Goal: Information Seeking & Learning: Check status

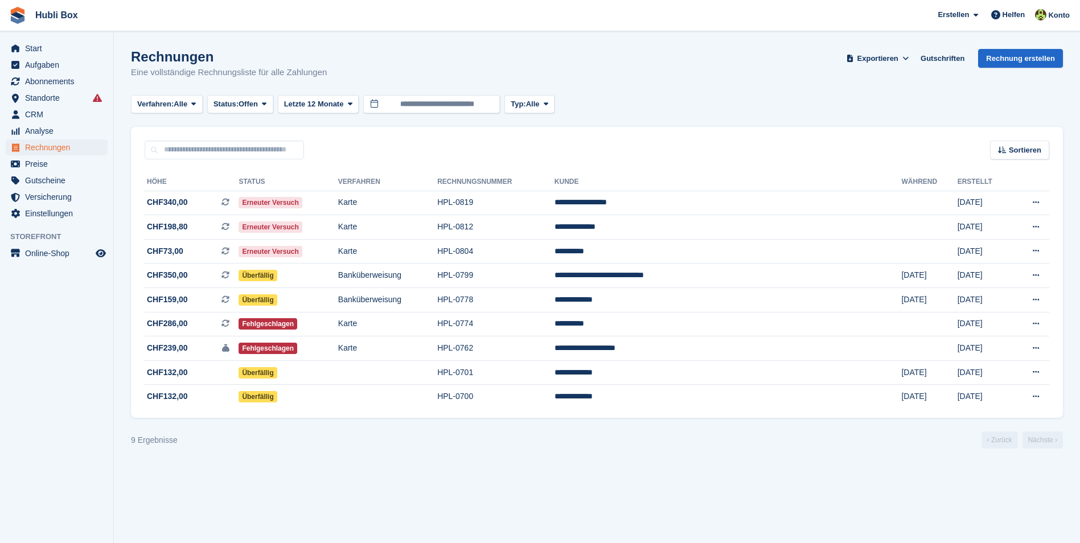
click at [304, 86] on div "Rechnungen Eine vollständige Rechnungsliste für alle Zahlungen Exportieren Expo…" at bounding box center [597, 71] width 932 height 44
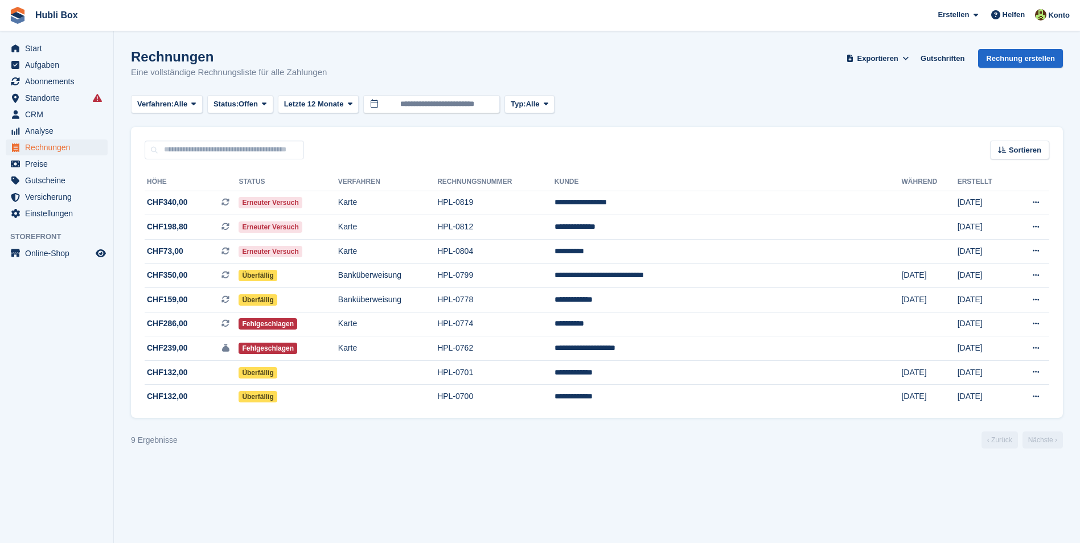
click at [304, 86] on div "Rechnungen Eine vollständige Rechnungsliste für alle Zahlungen Exportieren Expo…" at bounding box center [597, 71] width 932 height 44
click at [183, 211] on td "CHF340,00 Dies ist eine wiederkehrende Abonnementrechnung." at bounding box center [192, 203] width 94 height 24
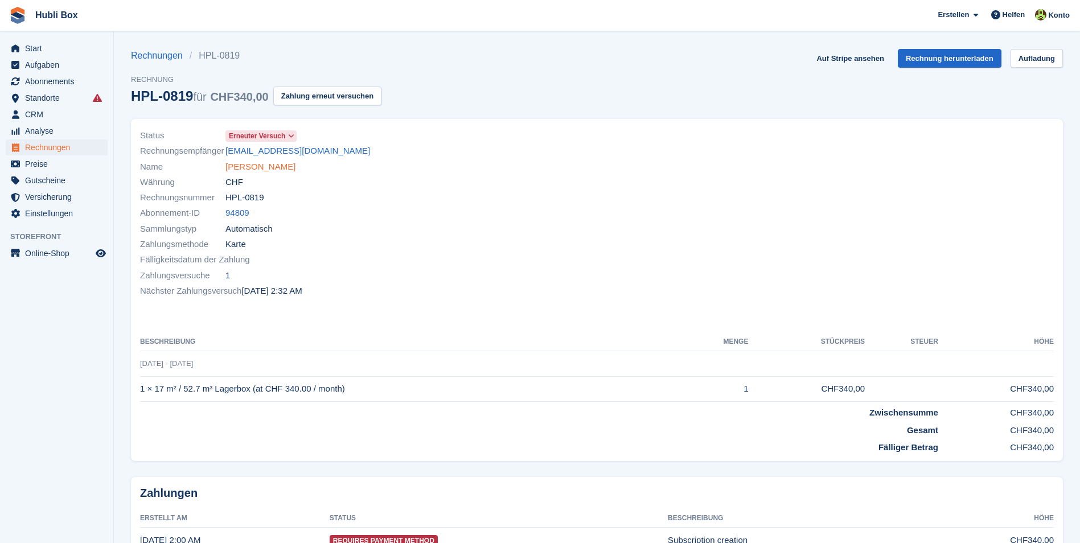
click at [277, 172] on link "[PERSON_NAME]" at bounding box center [260, 166] width 70 height 13
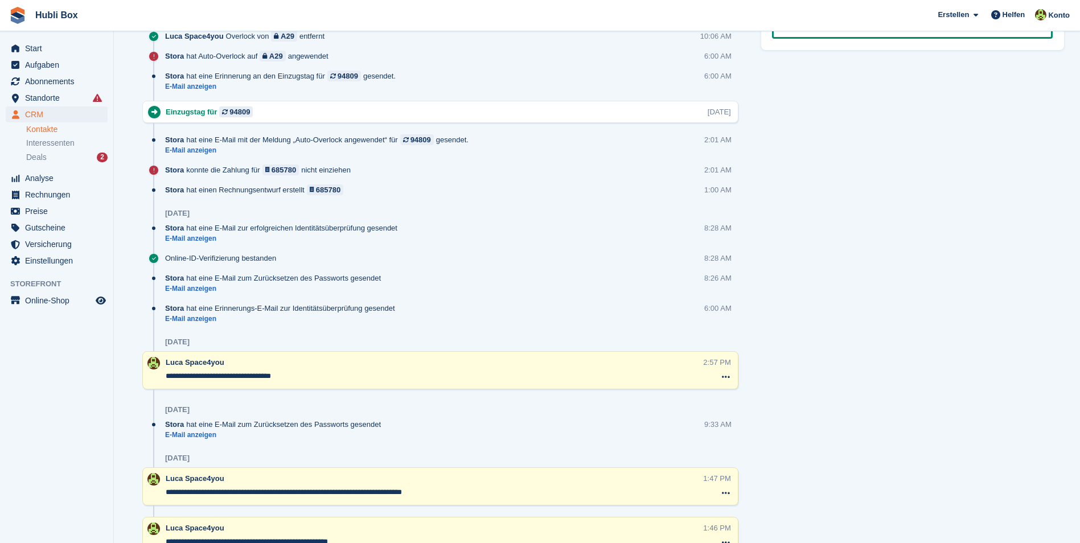
scroll to position [740, 0]
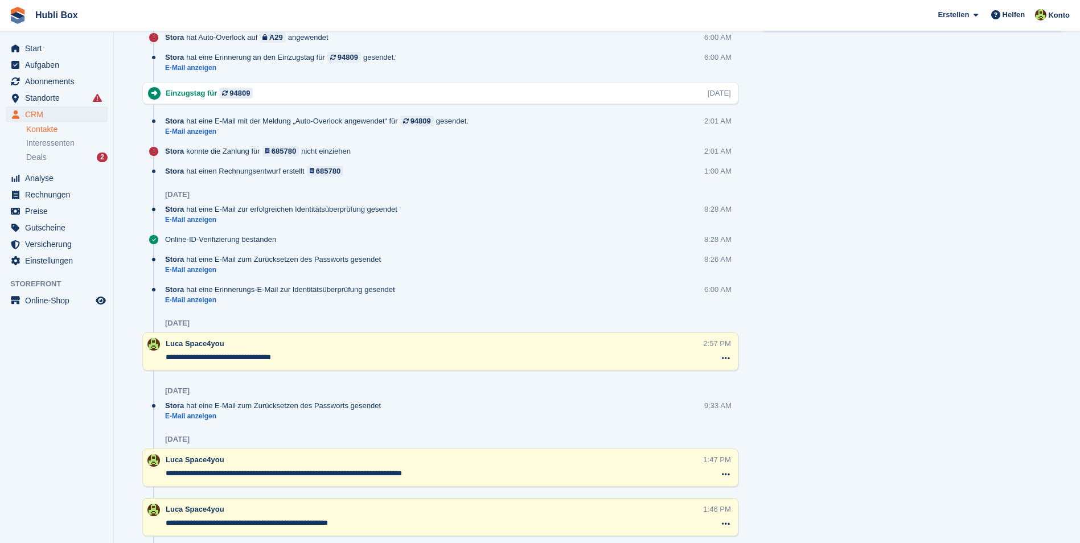
click at [988, 371] on div "Aufgaben 1 Hinzufügen Anrufen und nachfragen ob die Kündigung auf den 16.10 noc…" at bounding box center [912, 75] width 314 height 1285
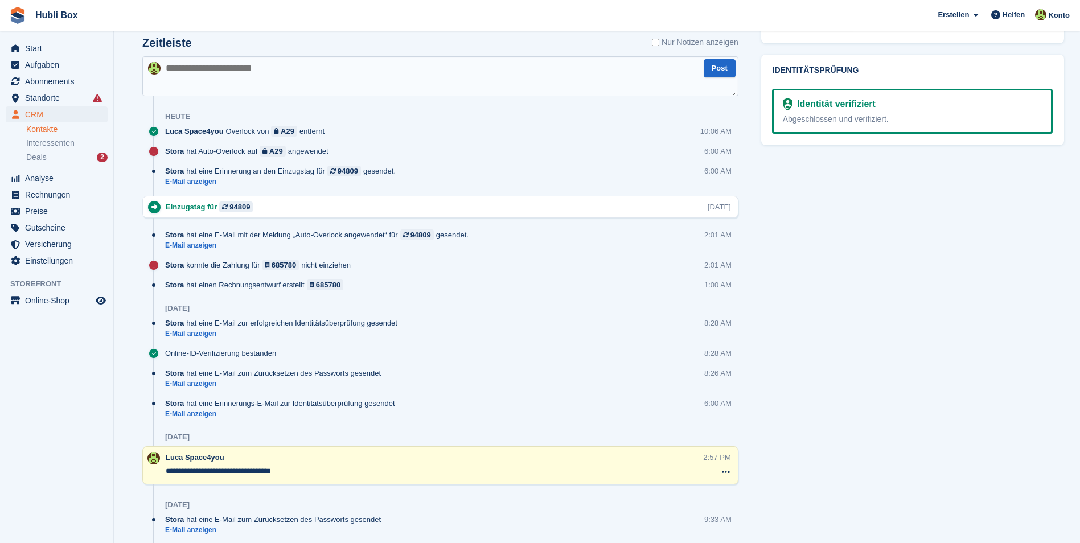
scroll to position [569, 0]
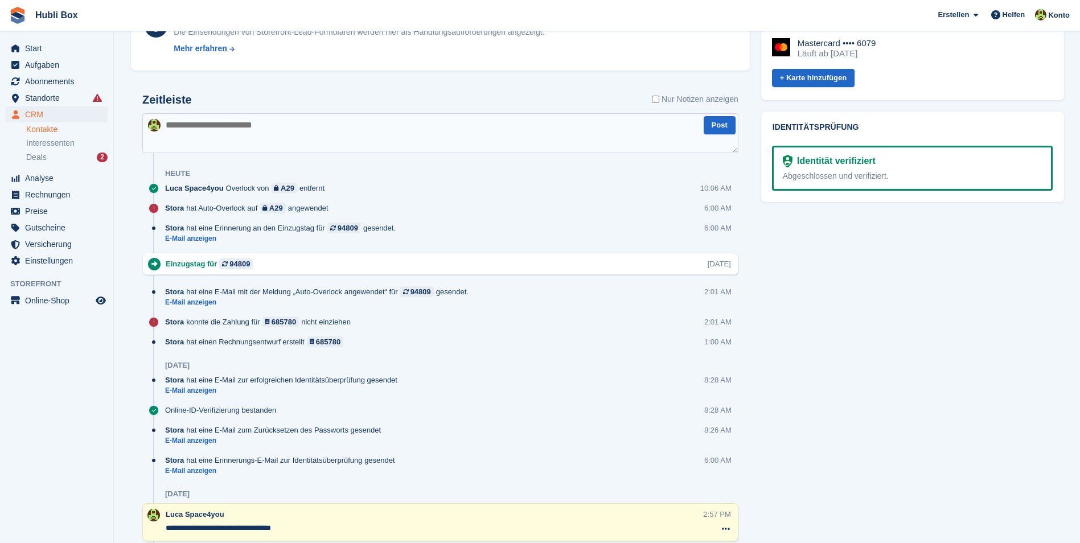
click at [365, 121] on textarea at bounding box center [440, 133] width 596 height 40
type textarea "**********"
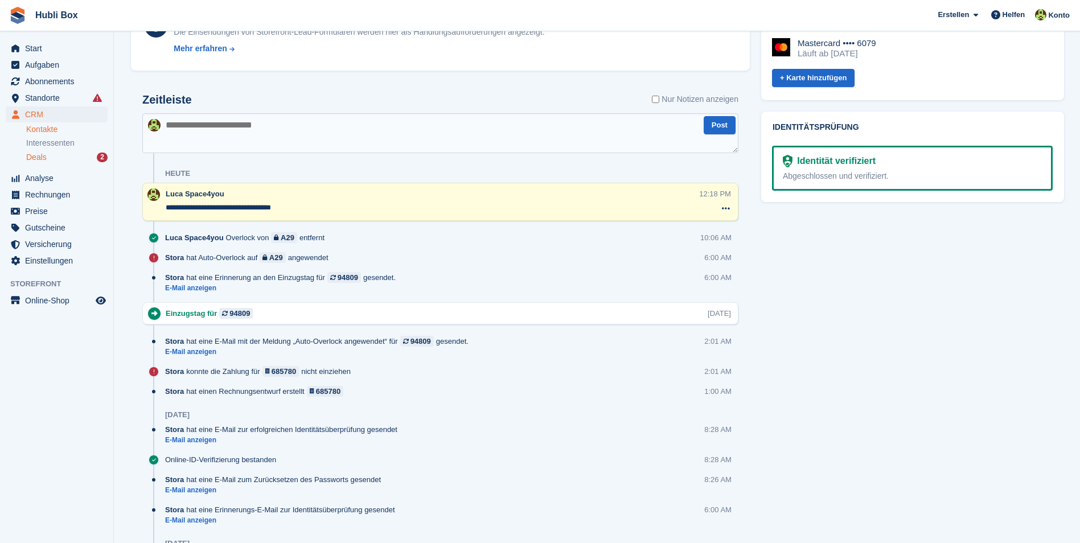
click at [81, 160] on div "Deals 2" at bounding box center [66, 157] width 81 height 11
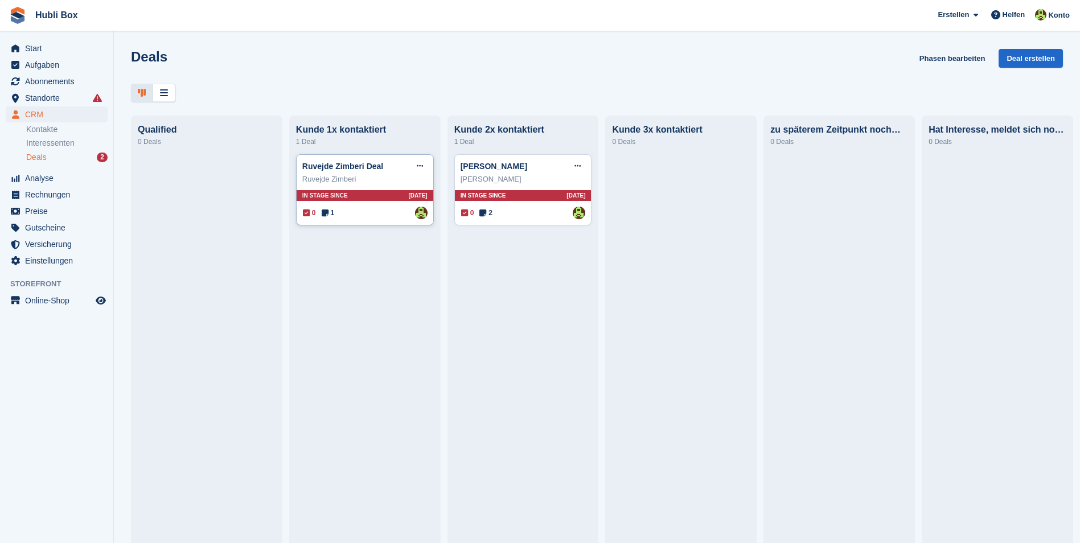
click at [388, 180] on div "Ruvejde Zimberi" at bounding box center [364, 179] width 125 height 11
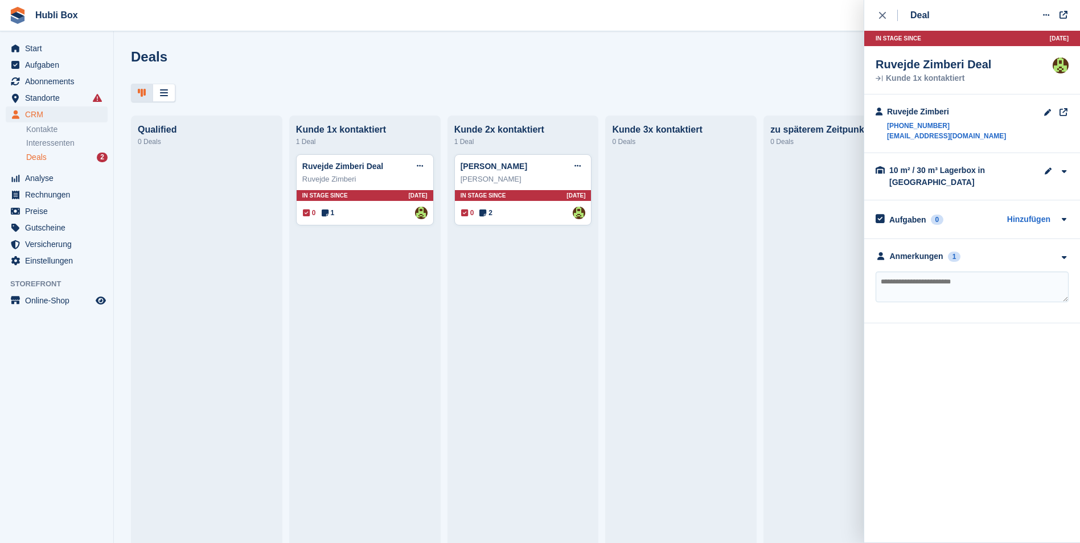
click at [1073, 261] on div "**********" at bounding box center [972, 281] width 216 height 84
click at [1069, 257] on div "**********" at bounding box center [972, 281] width 216 height 84
click at [1064, 257] on icon "button" at bounding box center [1063, 257] width 10 height 7
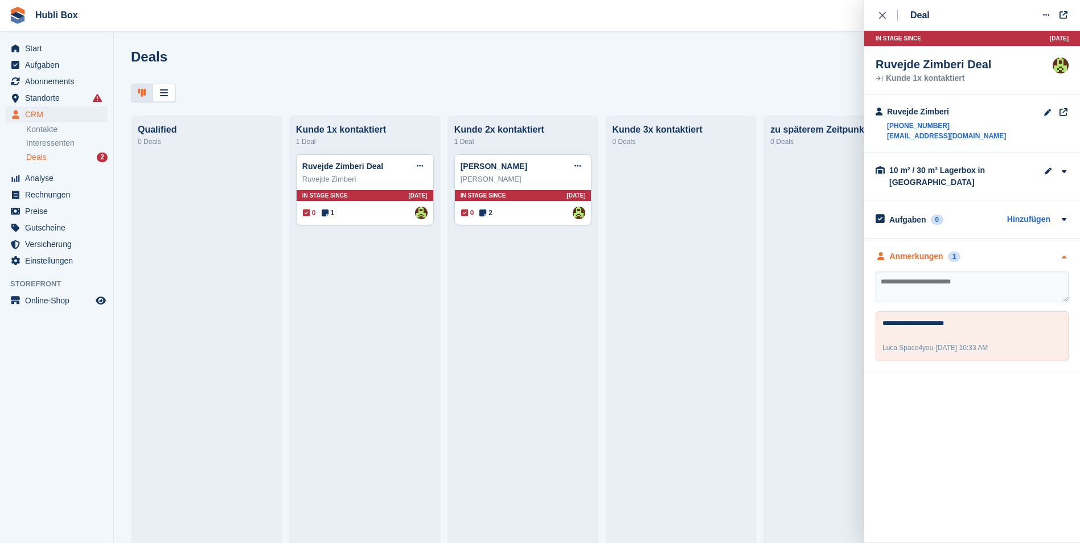
click at [1064, 257] on icon "button" at bounding box center [1063, 257] width 10 height 7
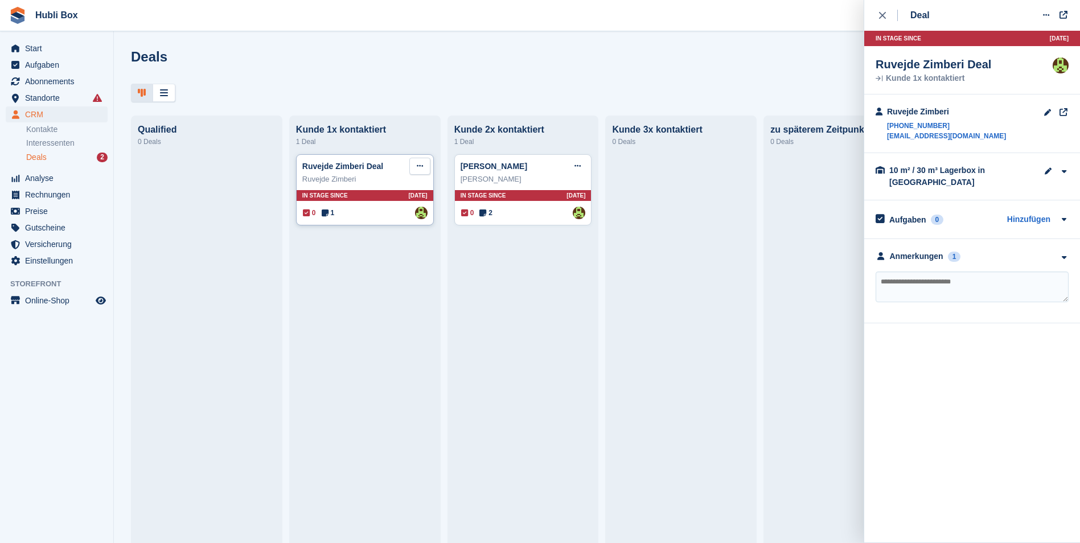
click at [421, 170] on icon at bounding box center [420, 165] width 6 height 7
click at [382, 256] on p "Deal löschen" at bounding box center [375, 262] width 99 height 15
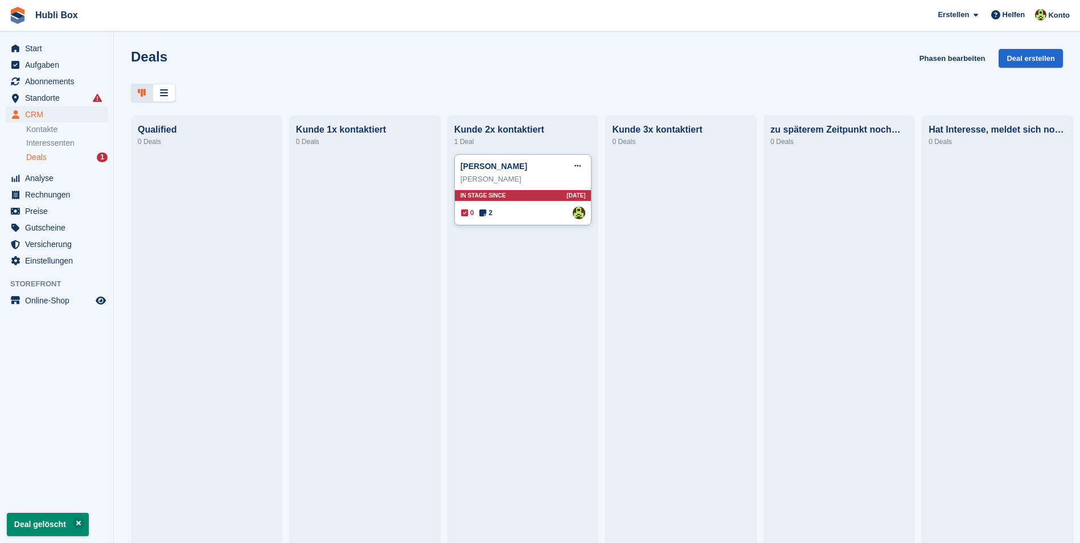
click at [533, 177] on div "Denis Brunner" at bounding box center [522, 179] width 125 height 11
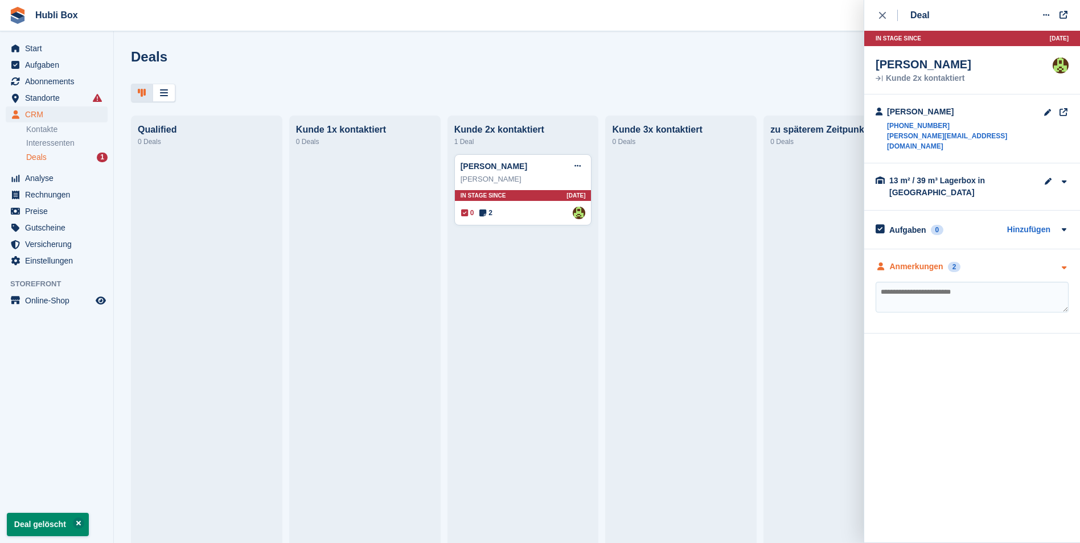
click at [1065, 264] on icon "button" at bounding box center [1063, 267] width 10 height 7
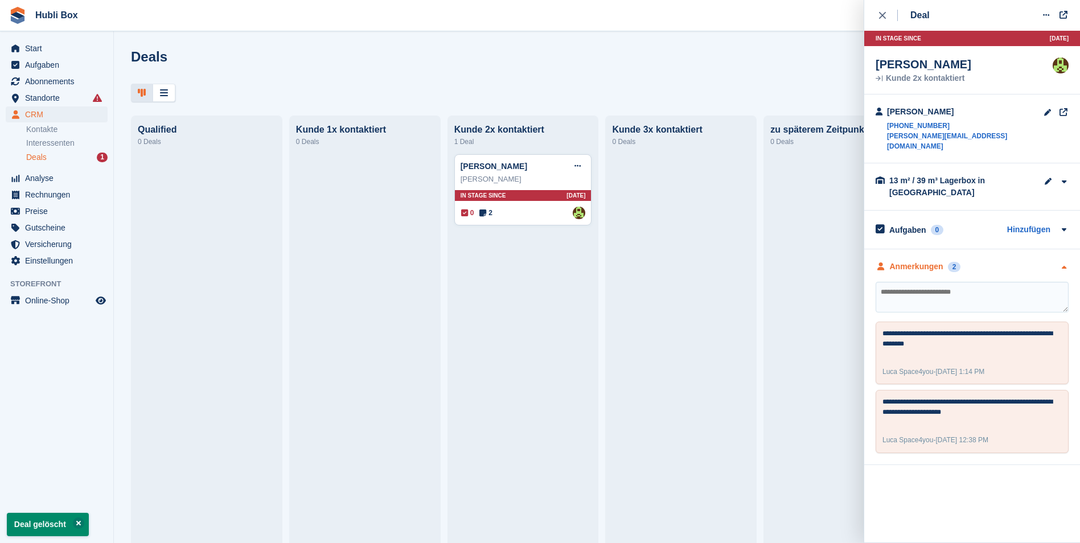
click at [1065, 264] on icon "button" at bounding box center [1063, 267] width 10 height 7
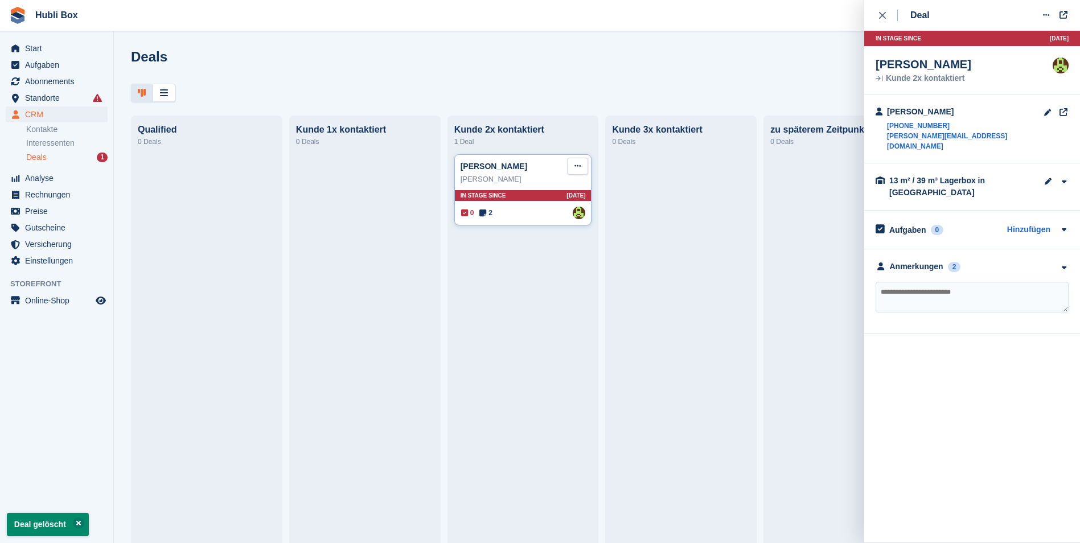
click at [575, 164] on button at bounding box center [577, 166] width 21 height 17
click at [513, 255] on p "Deal löschen" at bounding box center [533, 262] width 99 height 15
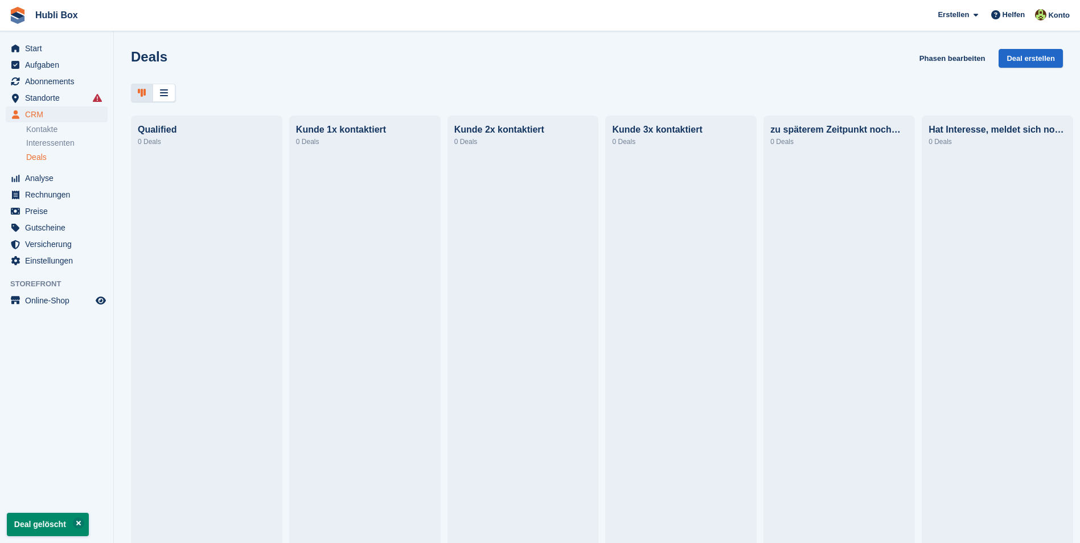
click at [625, 56] on div "Deals Phasen bearbeiten Deal erstellen" at bounding box center [597, 65] width 932 height 32
click at [61, 55] on span "Start" at bounding box center [59, 48] width 68 height 16
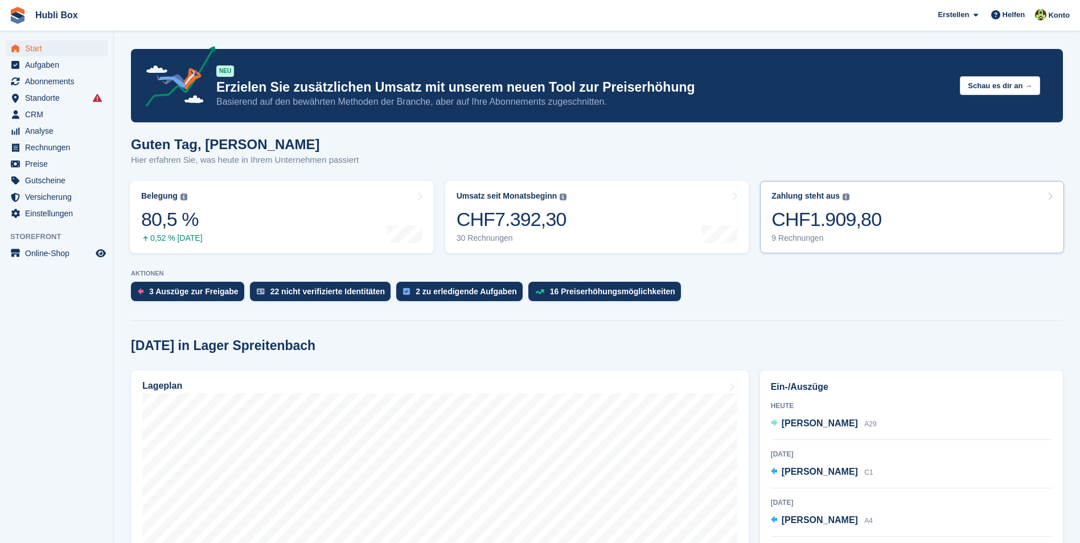
click at [945, 233] on link "Zahlung steht aus Der gesamte ausstehende Saldo aller offenen Rechnungen. CHF1.…" at bounding box center [912, 217] width 304 height 72
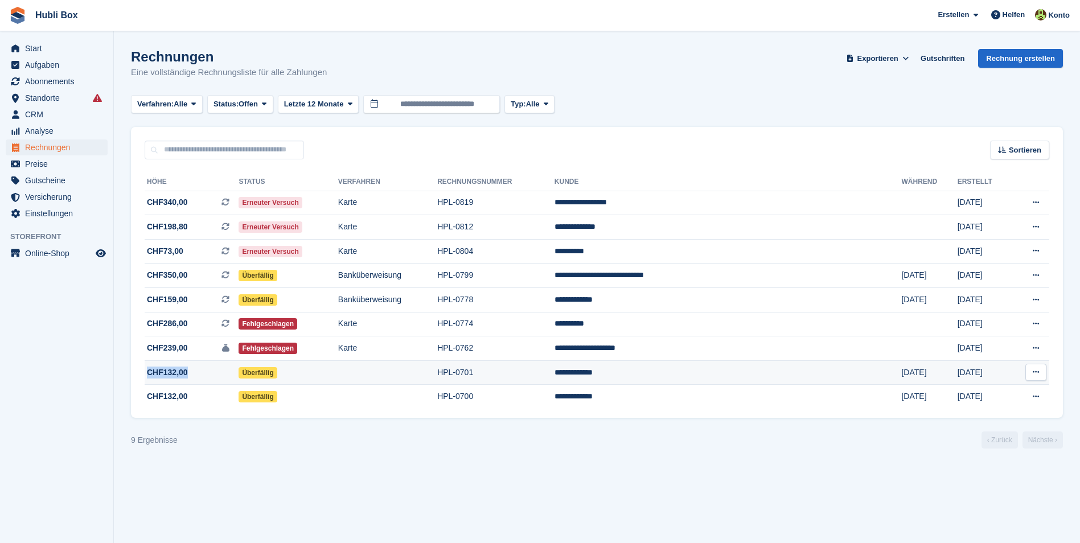
drag, startPoint x: 203, startPoint y: 429, endPoint x: 149, endPoint y: 366, distance: 83.1
click at [149, 366] on turbo-frame "Rechnungen Eine vollständige Rechnungsliste für alle Zahlungen Exportieren Expo…" at bounding box center [597, 248] width 932 height 399
click at [356, 494] on section "Rechnungen Eine vollständige Rechnungsliste für alle Zahlungen Exportieren Expo…" at bounding box center [597, 271] width 966 height 543
click at [725, 349] on td "**********" at bounding box center [727, 348] width 347 height 24
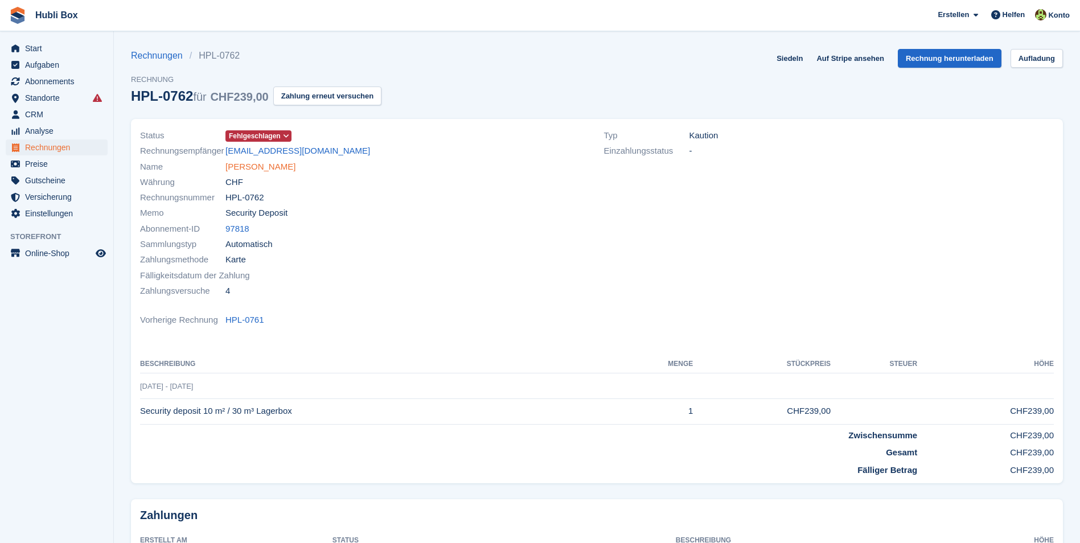
click at [291, 170] on link "[PERSON_NAME]" at bounding box center [260, 166] width 70 height 13
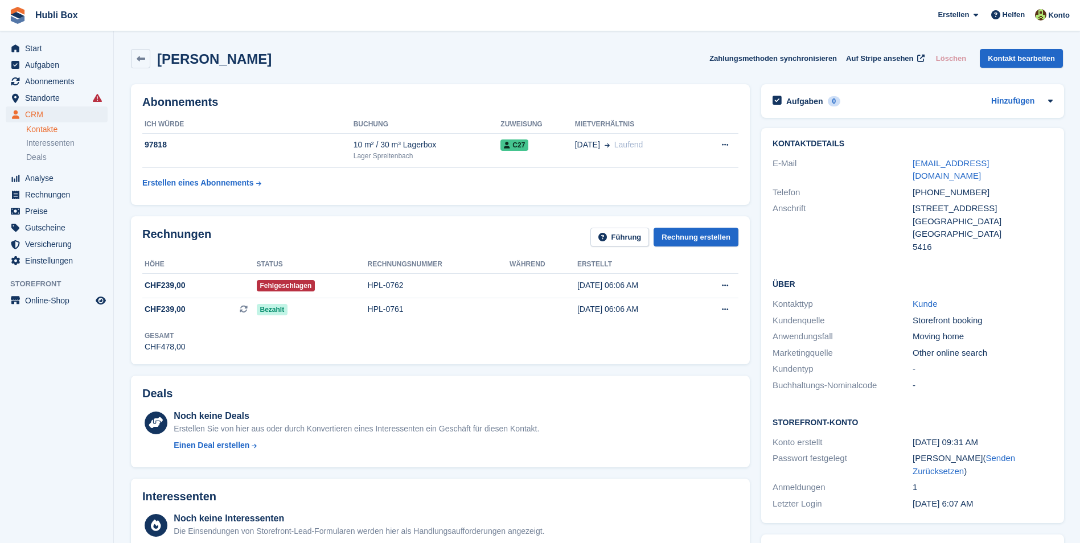
drag, startPoint x: 304, startPoint y: 63, endPoint x: 11, endPoint y: 24, distance: 295.1
click at [320, 69] on div "[PERSON_NAME] Zahlungsmethoden synchronisieren Auf Stripe ansehen Löschen Konta…" at bounding box center [596, 60] width 943 height 35
drag, startPoint x: 317, startPoint y: 67, endPoint x: 13, endPoint y: 9, distance: 309.9
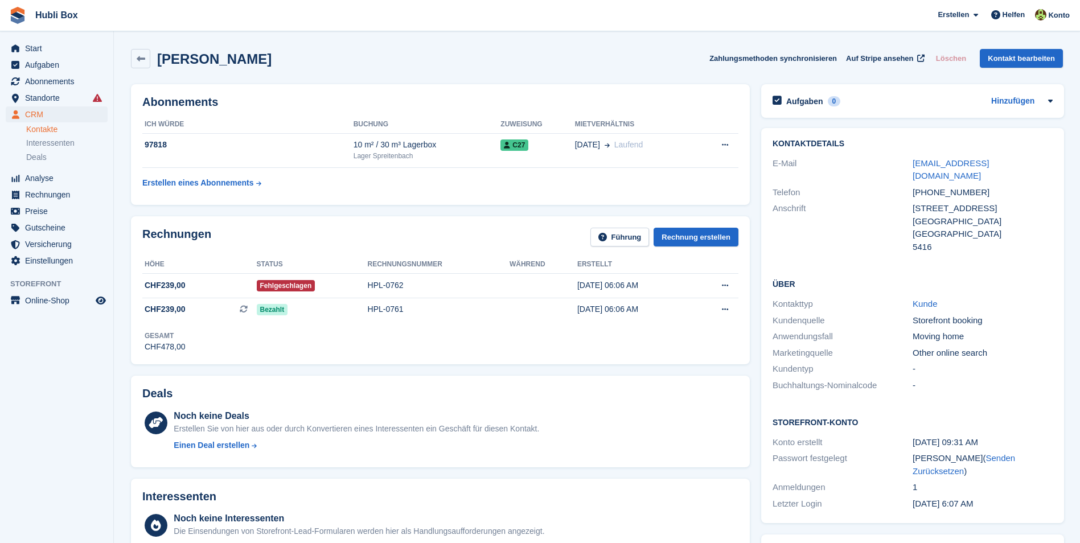
click at [333, 55] on div "Yolanda Suarez Garcia Zahlungsmethoden synchronisieren Auf Stripe ansehen Lösch…" at bounding box center [597, 58] width 932 height 19
drag, startPoint x: 333, startPoint y: 55, endPoint x: 23, endPoint y: 20, distance: 311.5
click at [348, 59] on div "Yolanda Suarez Garcia Zahlungsmethoden synchronisieren Auf Stripe ansehen Lösch…" at bounding box center [597, 58] width 932 height 19
drag, startPoint x: 320, startPoint y: 63, endPoint x: 15, endPoint y: 23, distance: 307.7
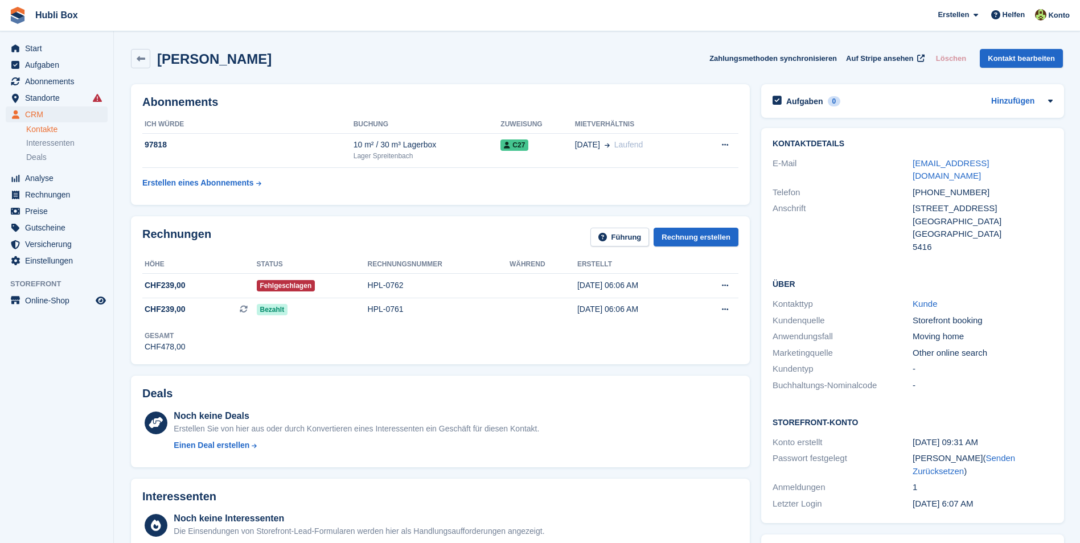
click at [362, 44] on div "Yolanda Suarez Garcia Zahlungsmethoden synchronisieren Auf Stripe ansehen Lösch…" at bounding box center [596, 60] width 943 height 35
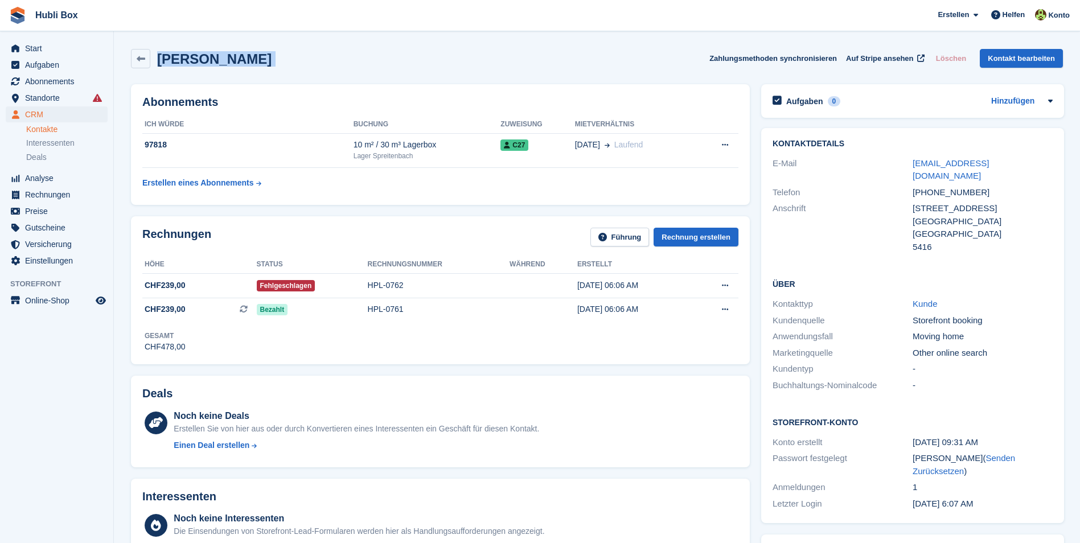
click at [362, 44] on div "Yolanda Suarez Garcia Zahlungsmethoden synchronisieren Auf Stripe ansehen Lösch…" at bounding box center [596, 60] width 943 height 35
click at [351, 67] on div "Yolanda Suarez Garcia Zahlungsmethoden synchronisieren Auf Stripe ansehen Lösch…" at bounding box center [597, 58] width 932 height 19
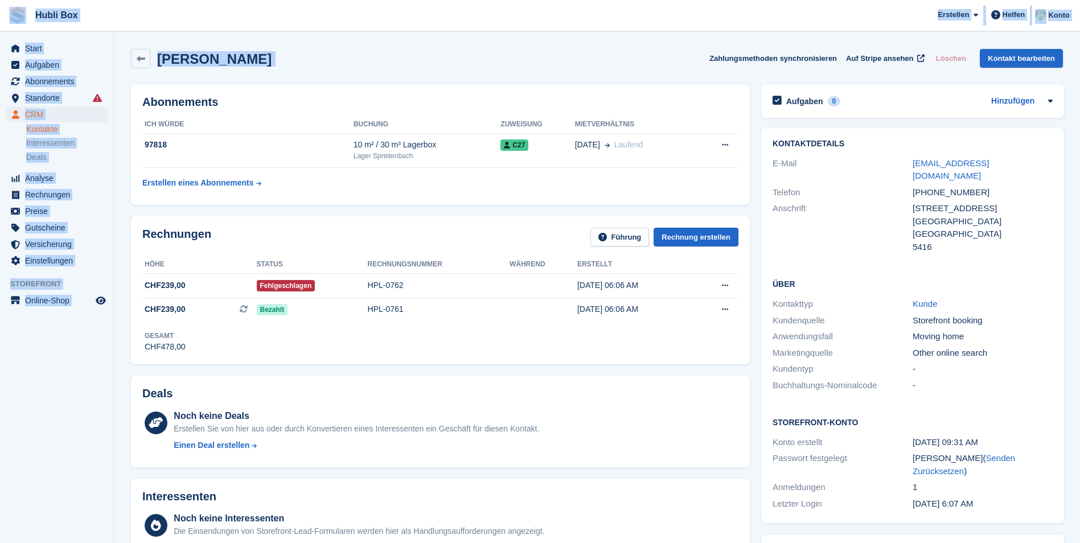
drag, startPoint x: 351, startPoint y: 67, endPoint x: 6, endPoint y: 17, distance: 349.0
click at [335, 66] on div "Yolanda Suarez Garcia Zahlungsmethoden synchronisieren Auf Stripe ansehen Lösch…" at bounding box center [597, 58] width 932 height 19
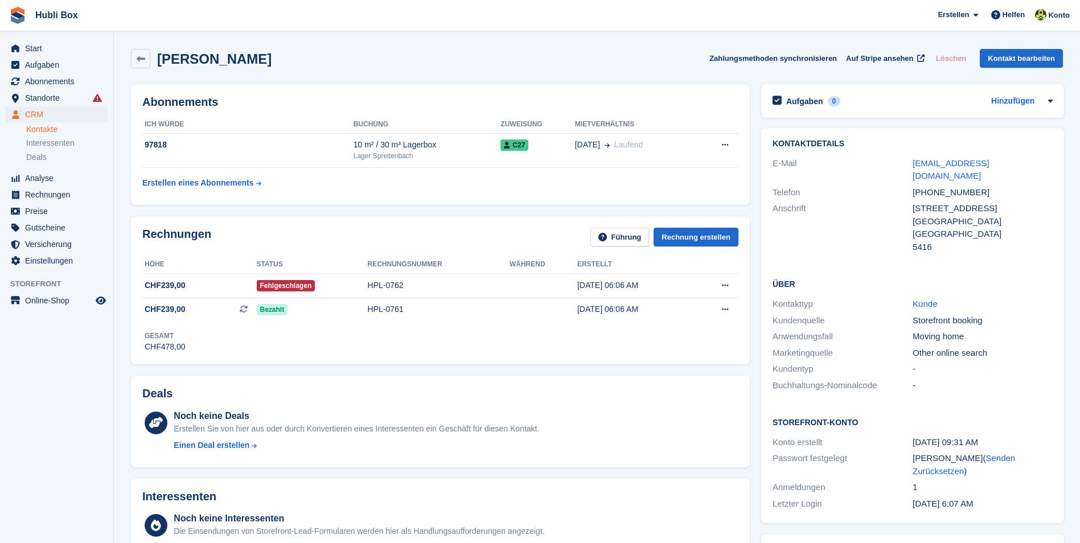
click at [335, 66] on div "Yolanda Suarez Garcia Zahlungsmethoden synchronisieren Auf Stripe ansehen Lösch…" at bounding box center [597, 58] width 932 height 19
drag, startPoint x: 335, startPoint y: 66, endPoint x: 17, endPoint y: 36, distance: 319.5
click at [351, 60] on div "Yolanda Suarez Garcia Zahlungsmethoden synchronisieren Auf Stripe ansehen Lösch…" at bounding box center [597, 58] width 932 height 19
click at [337, 61] on div "Yolanda Suarez Garcia Zahlungsmethoden synchronisieren Auf Stripe ansehen Lösch…" at bounding box center [597, 58] width 932 height 19
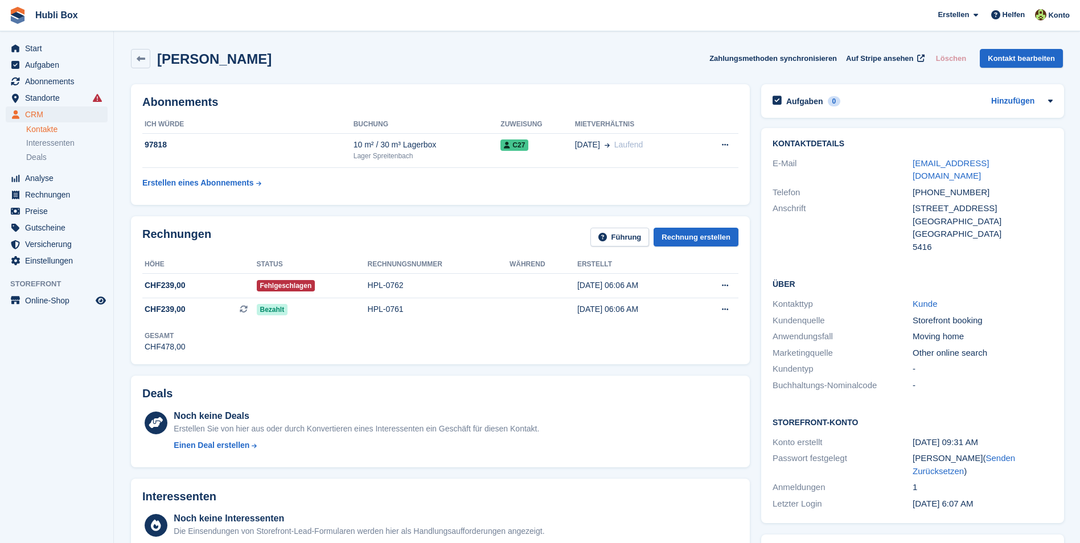
click at [337, 61] on div "Yolanda Suarez Garcia Zahlungsmethoden synchronisieren Auf Stripe ansehen Lösch…" at bounding box center [597, 58] width 932 height 19
drag, startPoint x: 320, startPoint y: 65, endPoint x: 11, endPoint y: 11, distance: 313.6
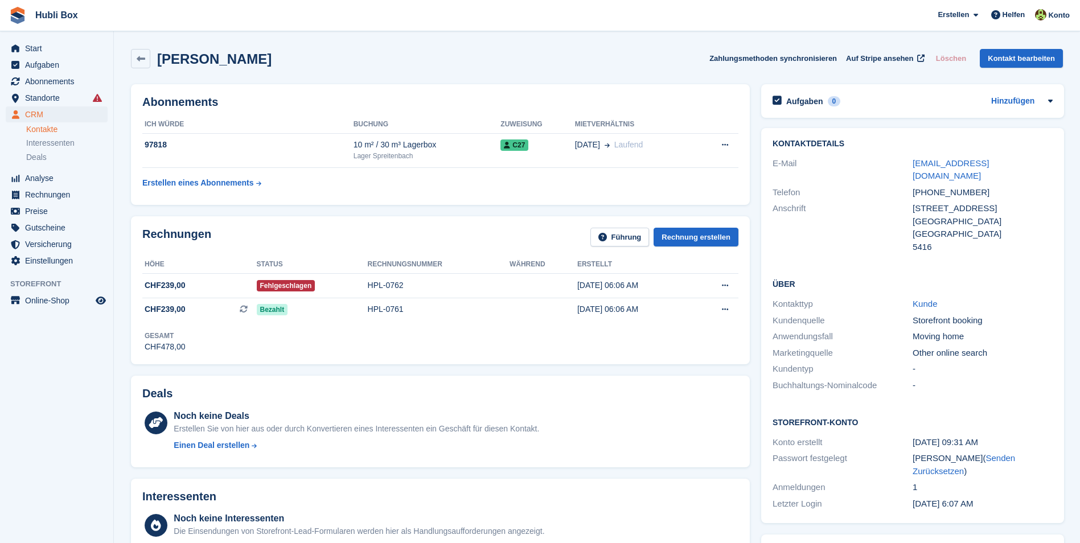
click at [382, 64] on div "Yolanda Suarez Garcia Zahlungsmethoden synchronisieren Auf Stripe ansehen Lösch…" at bounding box center [597, 58] width 932 height 19
drag, startPoint x: 363, startPoint y: 60, endPoint x: 2, endPoint y: 24, distance: 362.6
click at [401, 56] on div "Yolanda Suarez Garcia Zahlungsmethoden synchronisieren Auf Stripe ansehen Lösch…" at bounding box center [597, 58] width 932 height 19
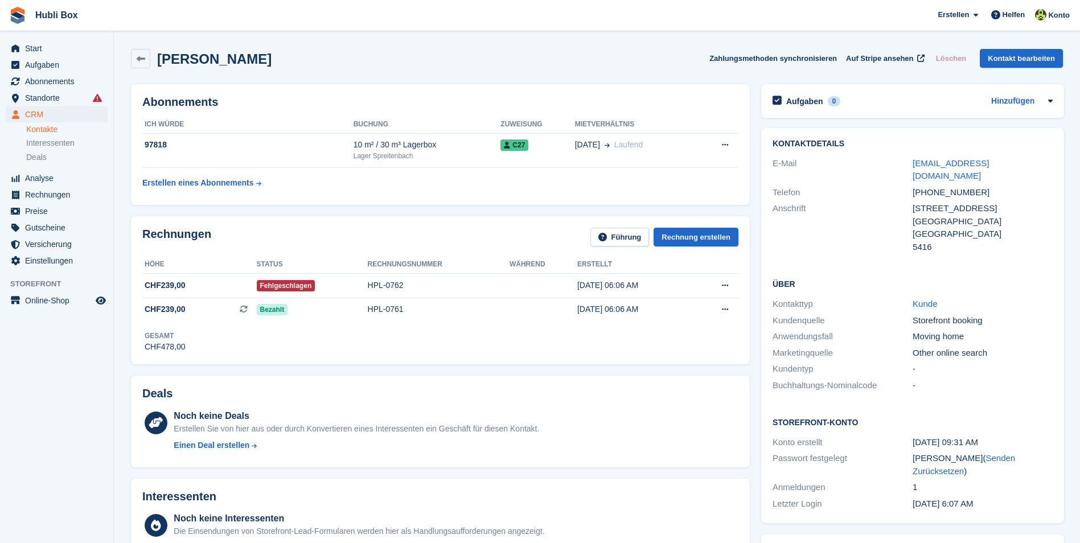
click at [385, 63] on div "Yolanda Suarez Garcia Zahlungsmethoden synchronisieren Auf Stripe ansehen Lösch…" at bounding box center [597, 58] width 932 height 19
click at [385, 62] on div "Yolanda Suarez Garcia Zahlungsmethoden synchronisieren Auf Stripe ansehen Lösch…" at bounding box center [597, 58] width 932 height 19
click at [345, 64] on div "Yolanda Suarez Garcia Zahlungsmethoden synchronisieren Auf Stripe ansehen Lösch…" at bounding box center [597, 58] width 932 height 19
drag, startPoint x: 331, startPoint y: 68, endPoint x: -2, endPoint y: 19, distance: 336.0
click at [0, 19] on html "Hubli Box Erstellen Abonnement Rechnung Kontakt Deal Rabatt Seite Helfen Chat-S…" at bounding box center [540, 271] width 1080 height 543
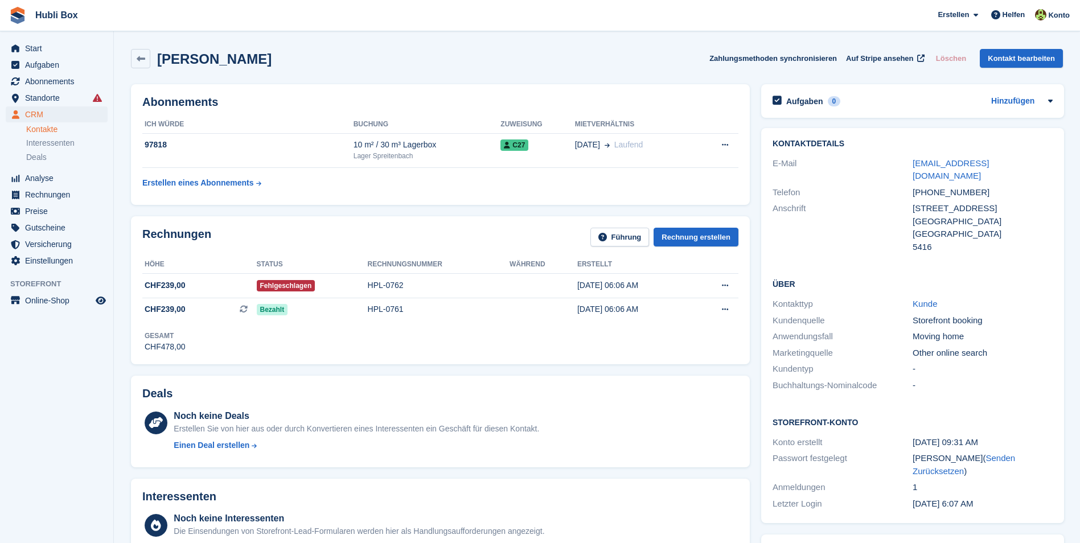
click at [326, 69] on div "Yolanda Suarez Garcia Zahlungsmethoden synchronisieren Auf Stripe ansehen Lösch…" at bounding box center [596, 60] width 943 height 35
drag, startPoint x: 322, startPoint y: 65, endPoint x: 22, endPoint y: 19, distance: 304.0
click at [394, 59] on div "Yolanda Suarez Garcia Zahlungsmethoden synchronisieren Auf Stripe ansehen Lösch…" at bounding box center [597, 58] width 932 height 19
click at [308, 67] on div "Yolanda Suarez Garcia Zahlungsmethoden synchronisieren Auf Stripe ansehen Lösch…" at bounding box center [597, 58] width 932 height 19
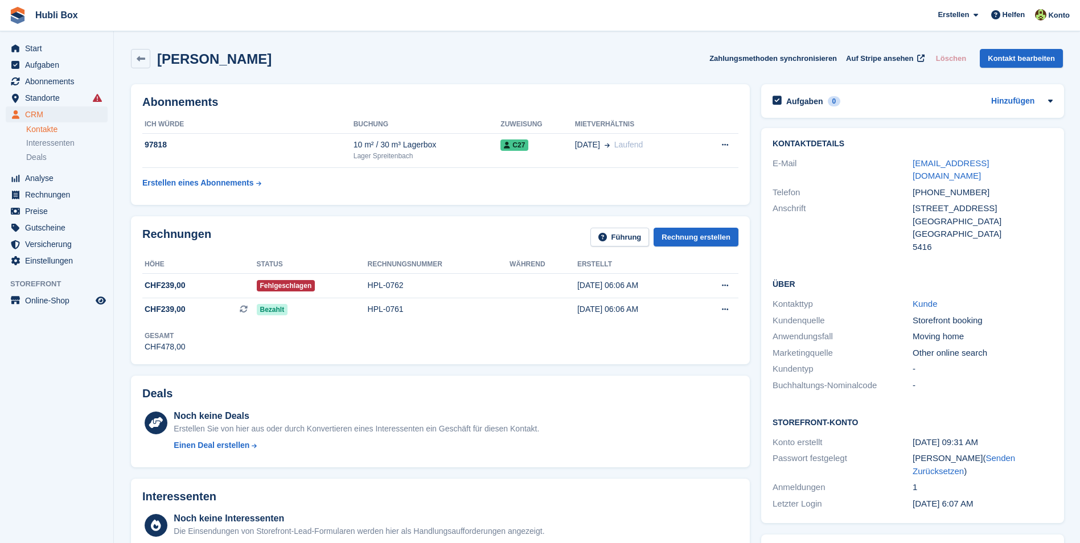
drag, startPoint x: 306, startPoint y: 61, endPoint x: 19, endPoint y: 23, distance: 288.9
click at [327, 61] on div "Yolanda Suarez Garcia Zahlungsmethoden synchronisieren Auf Stripe ansehen Lösch…" at bounding box center [597, 58] width 932 height 19
drag, startPoint x: 322, startPoint y: 67, endPoint x: -2, endPoint y: 17, distance: 327.6
click at [0, 17] on html "Hubli Box Erstellen Abonnement Rechnung Kontakt Deal Rabatt Seite Helfen Chat-S…" at bounding box center [540, 271] width 1080 height 543
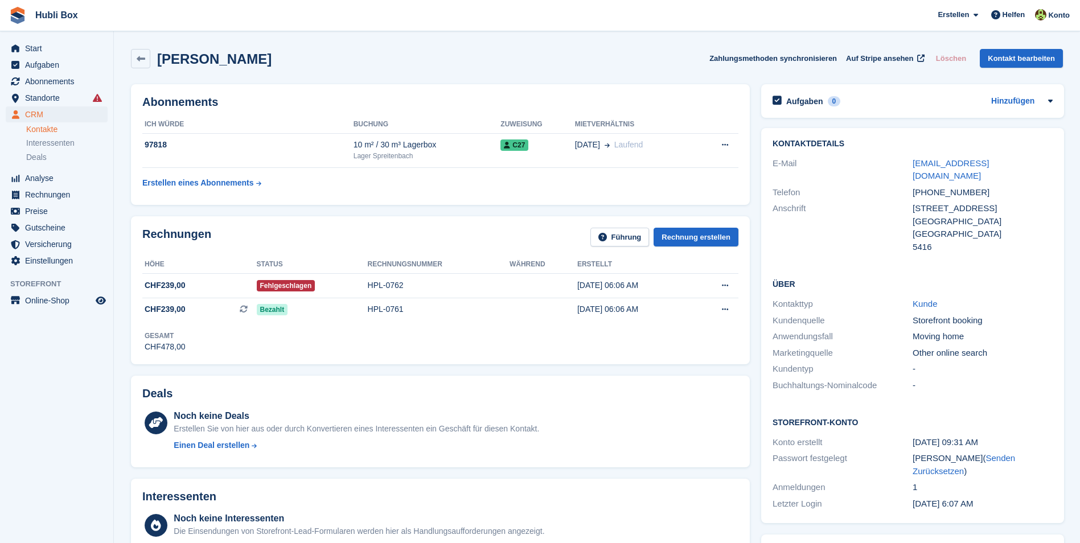
click at [314, 61] on div "Yolanda Suarez Garcia Zahlungsmethoden synchronisieren Auf Stripe ansehen Lösch…" at bounding box center [597, 58] width 932 height 19
drag, startPoint x: 311, startPoint y: 59, endPoint x: 331, endPoint y: 58, distance: 19.4
click at [331, 58] on div "Yolanda Suarez Garcia Zahlungsmethoden synchronisieren Auf Stripe ansehen Lösch…" at bounding box center [597, 58] width 932 height 19
click at [328, 56] on div "Yolanda Suarez Garcia Zahlungsmethoden synchronisieren Auf Stripe ansehen Lösch…" at bounding box center [597, 58] width 932 height 19
drag, startPoint x: 319, startPoint y: 63, endPoint x: -2, endPoint y: 11, distance: 325.0
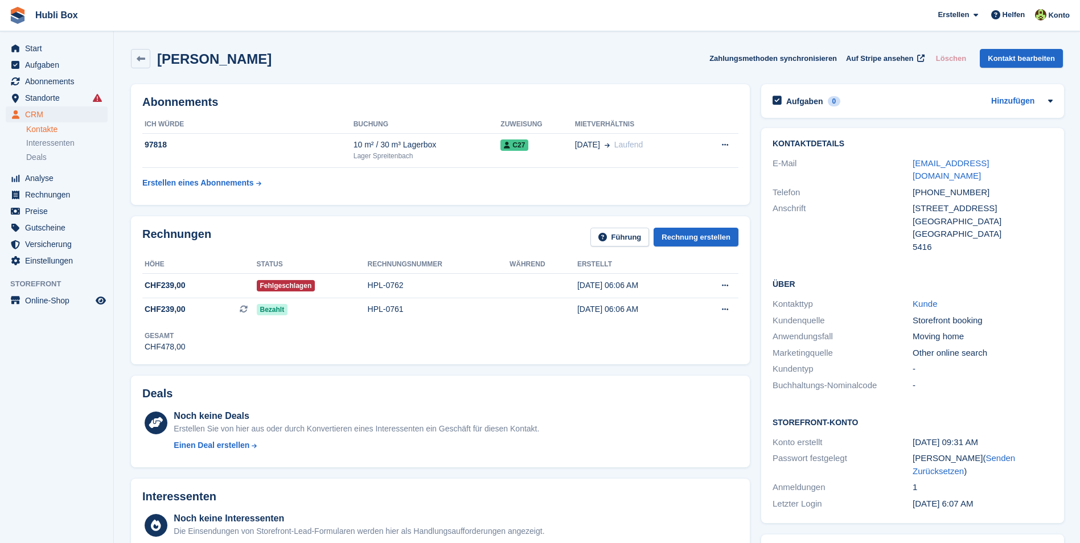
click at [0, 11] on html "Hubli Box Erstellen Abonnement Rechnung Kontakt Deal Rabatt Seite Helfen Chat-S…" at bounding box center [540, 271] width 1080 height 543
click at [366, 63] on div "Yolanda Suarez Garcia Zahlungsmethoden synchronisieren Auf Stripe ansehen Lösch…" at bounding box center [597, 58] width 932 height 19
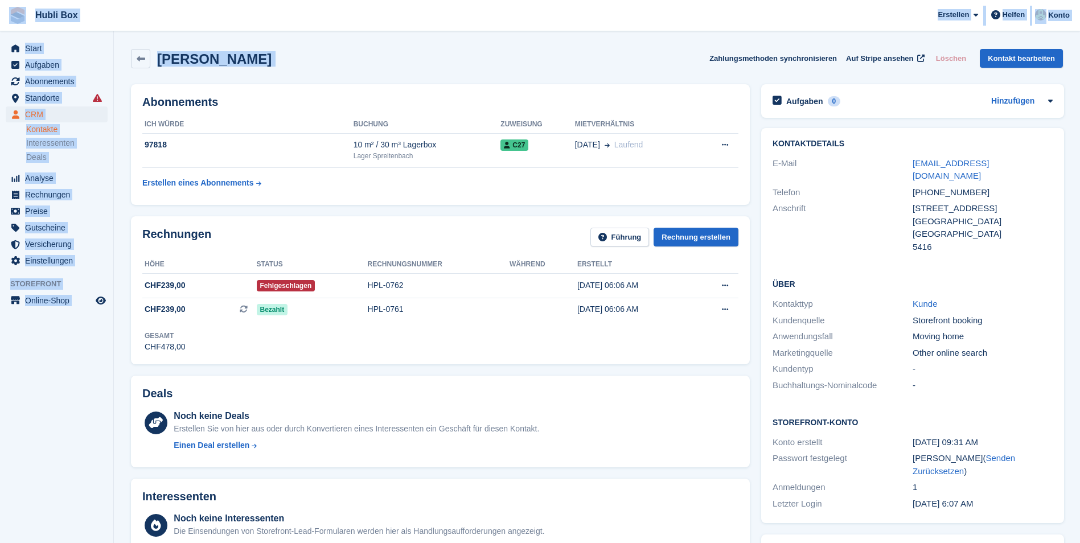
drag, startPoint x: 366, startPoint y: 63, endPoint x: 14, endPoint y: 15, distance: 355.5
click at [295, 19] on span "Hubli Box Erstellen Abonnement Rechnung Kontakt Deal Rabatt Seite Helfen Chat-S…" at bounding box center [540, 15] width 1080 height 31
drag, startPoint x: 315, startPoint y: 60, endPoint x: 11, endPoint y: 24, distance: 306.6
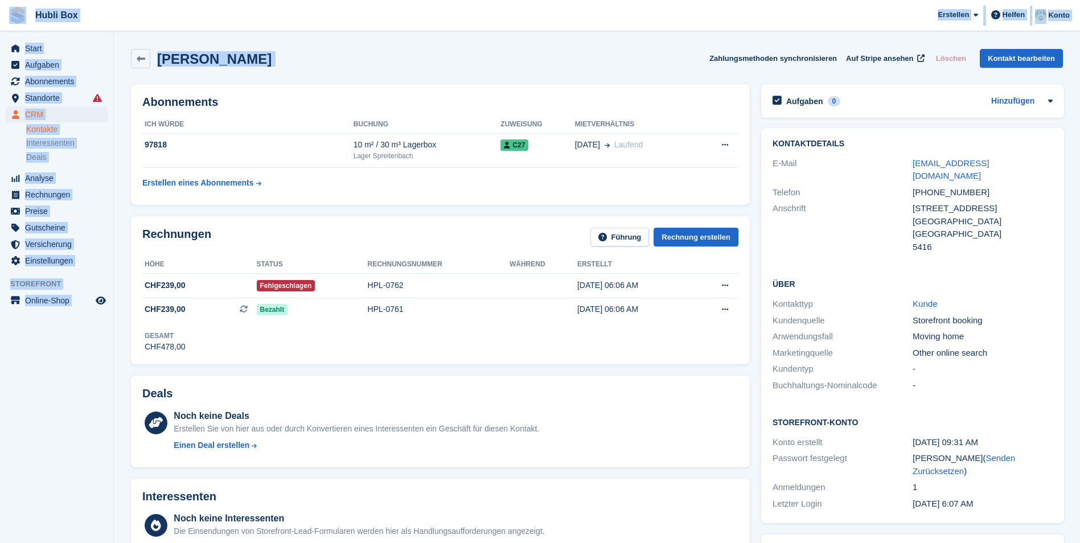
click at [200, 12] on span "Hubli Box Erstellen Abonnement Rechnung Kontakt Deal Rabatt Seite Helfen Chat-S…" at bounding box center [540, 15] width 1080 height 31
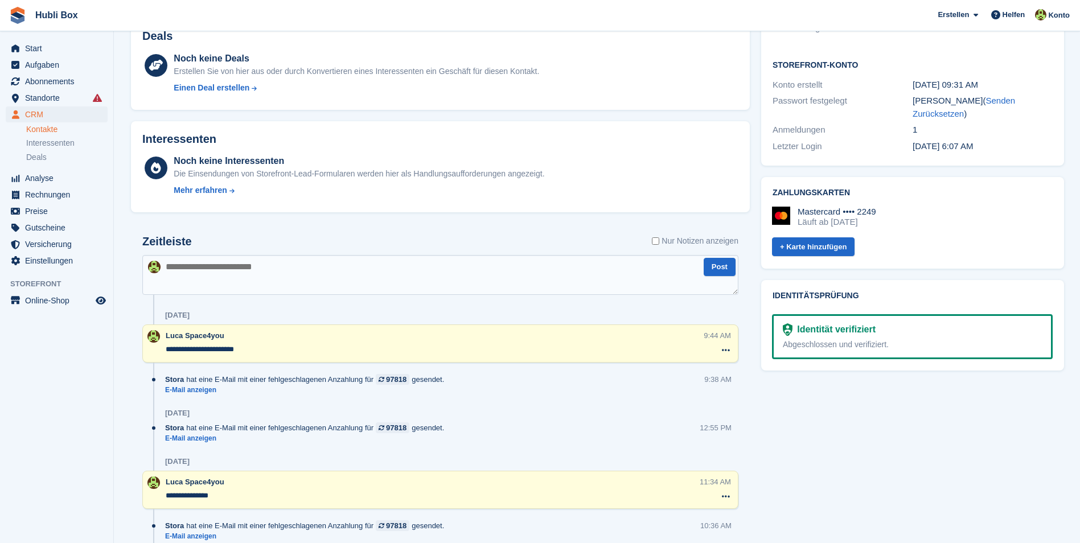
scroll to position [455, 0]
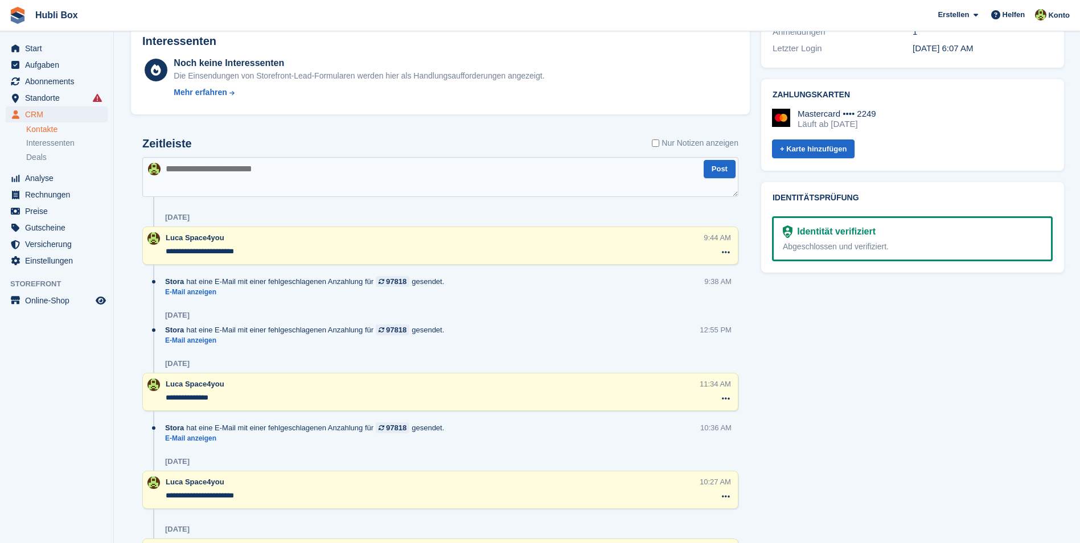
click at [221, 188] on textarea at bounding box center [440, 177] width 596 height 40
type textarea "**********"
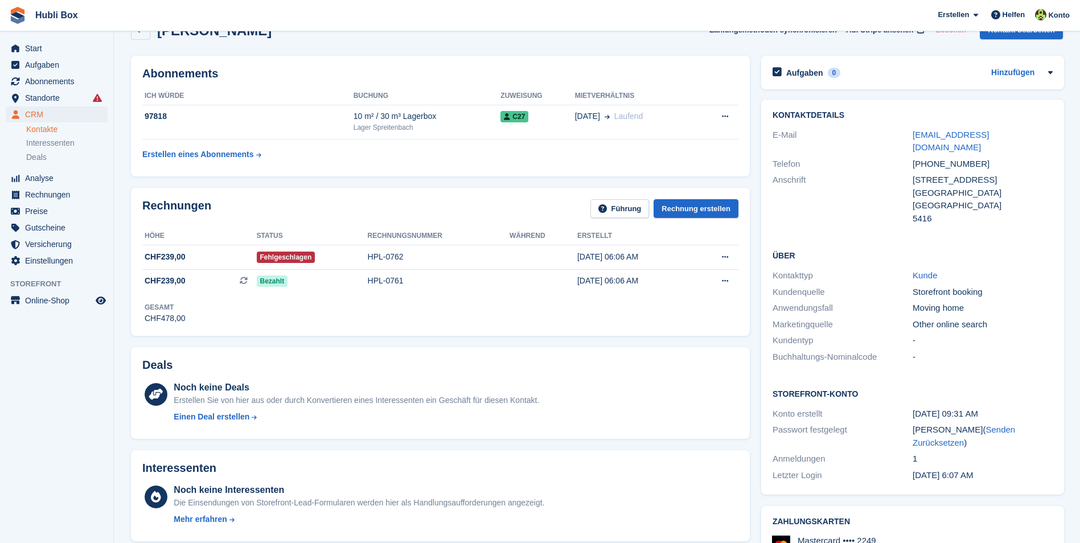
scroll to position [0, 0]
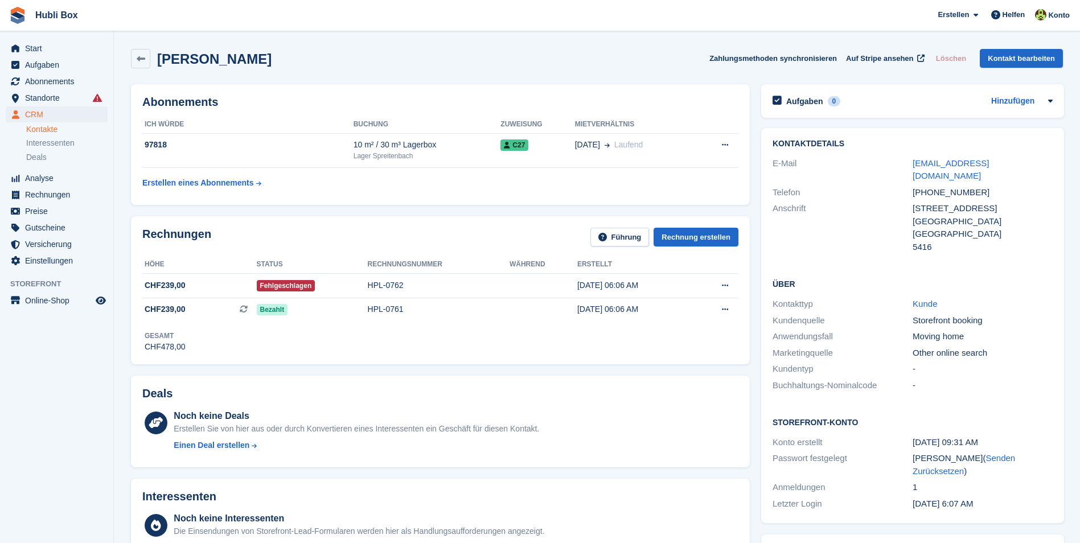
drag, startPoint x: 299, startPoint y: 65, endPoint x: 161, endPoint y: 59, distance: 138.5
click at [161, 59] on div "Yolanda Suarez Garcia Zahlungsmethoden synchronisieren Auf Stripe ansehen Lösch…" at bounding box center [597, 58] width 932 height 19
click at [161, 59] on h2 "Yolanda Suarez Garcia" at bounding box center [214, 58] width 114 height 15
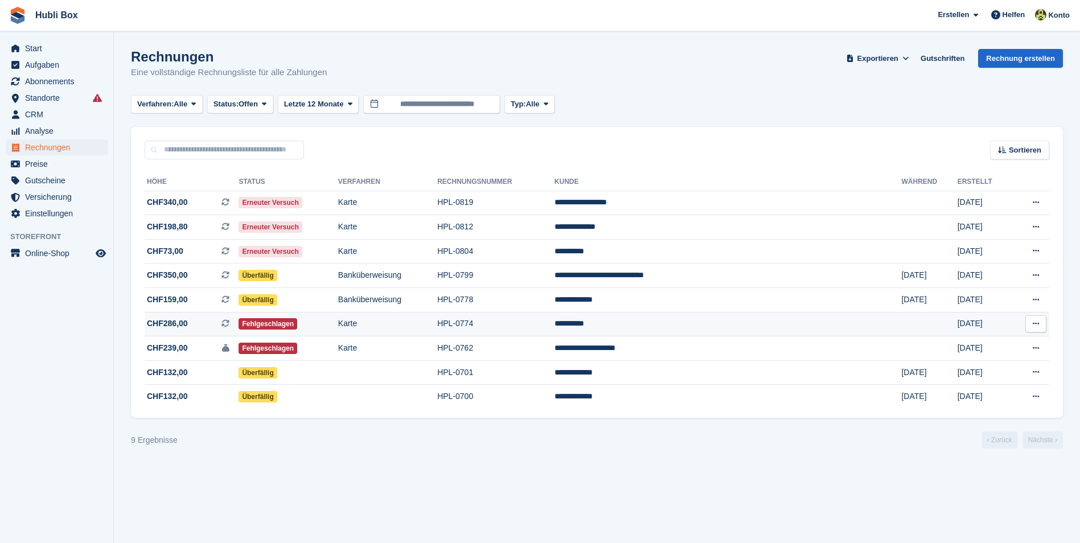
click at [170, 330] on td "CHF286,00 Dies ist eine wiederkehrende Abonnementrechnung." at bounding box center [192, 324] width 94 height 24
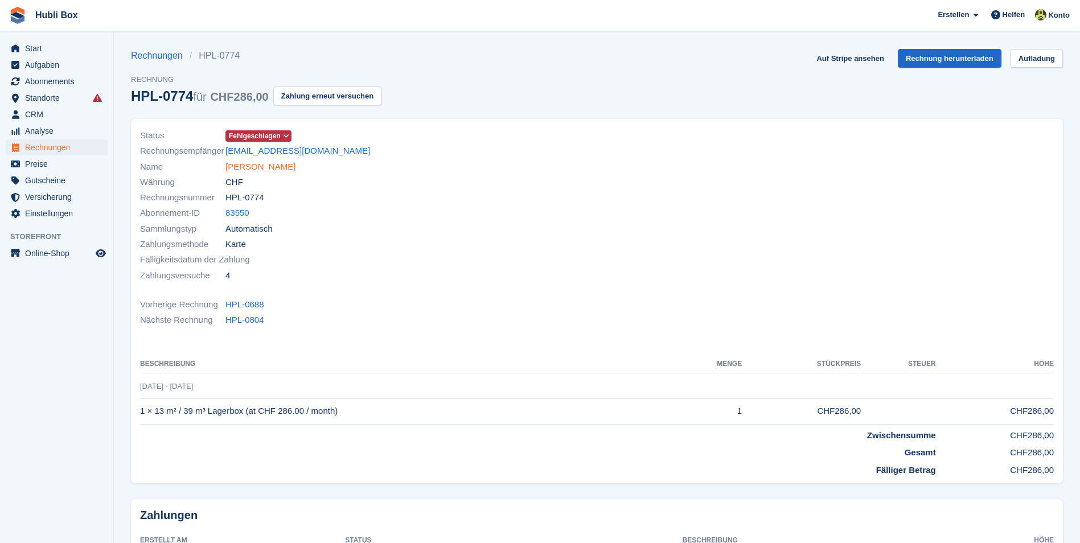
click at [252, 168] on link "Roman Gmür" at bounding box center [260, 166] width 70 height 13
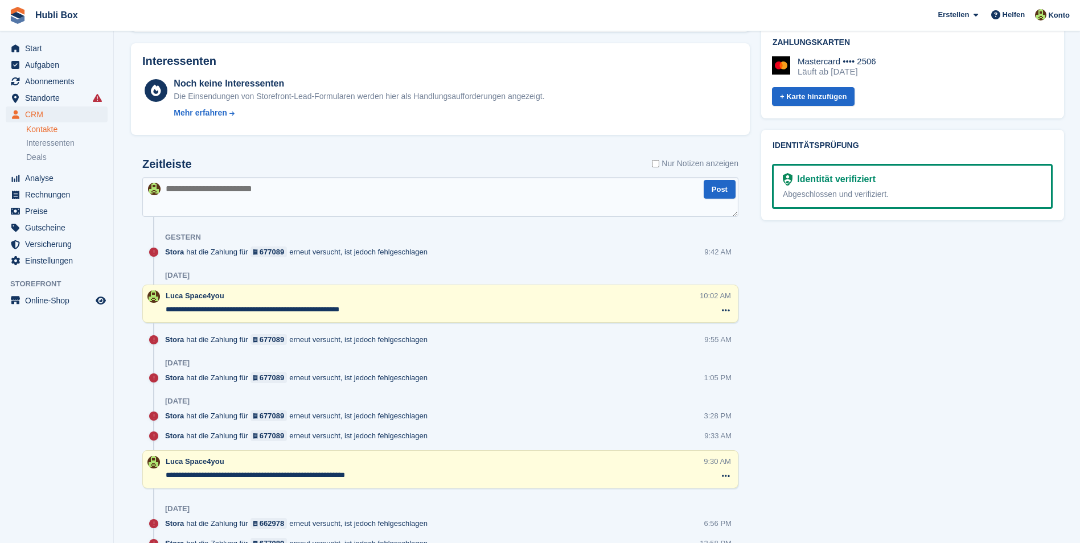
scroll to position [512, 0]
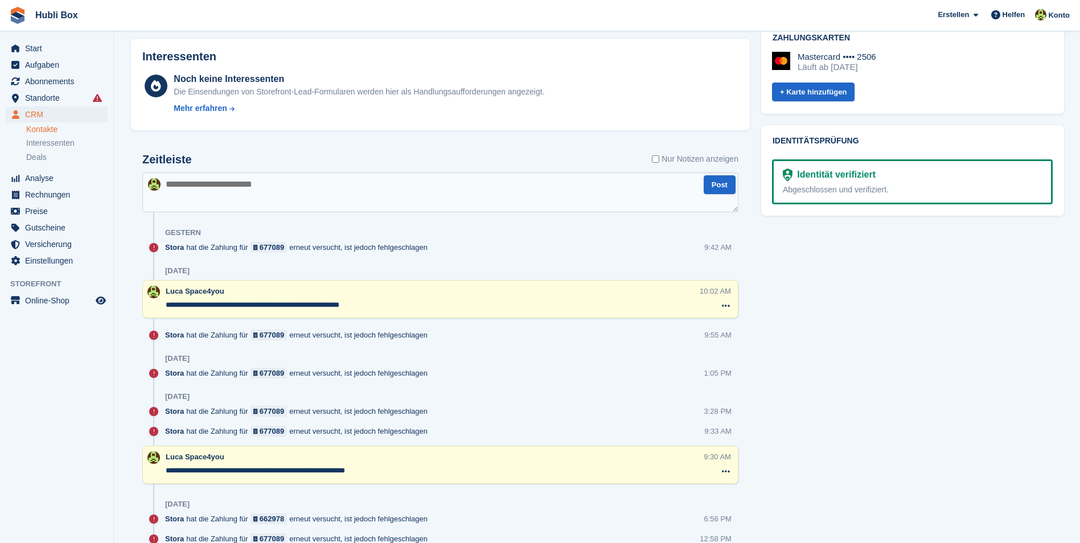
click at [237, 190] on textarea at bounding box center [440, 192] width 596 height 40
type textarea "**********"
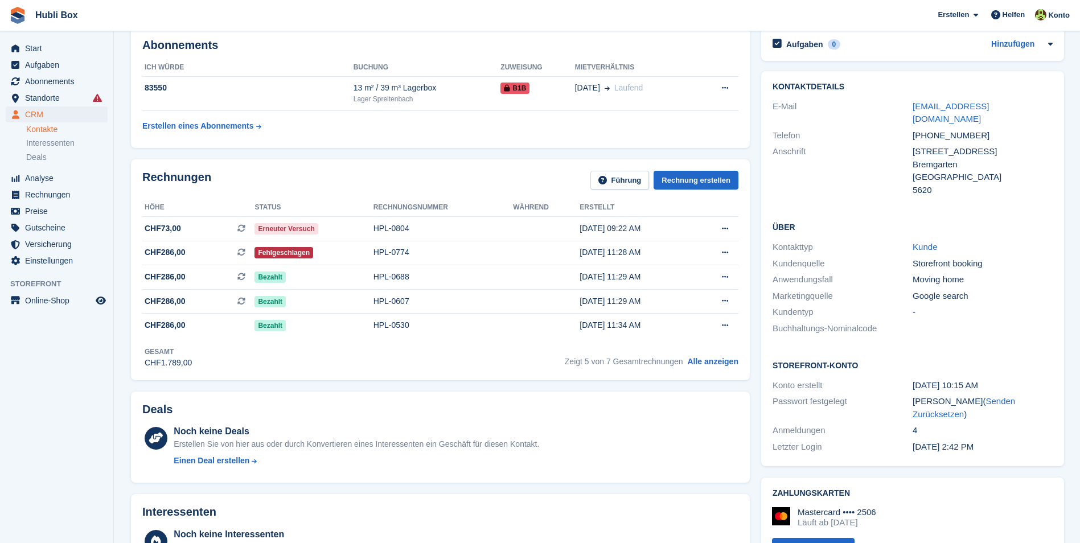
scroll to position [0, 0]
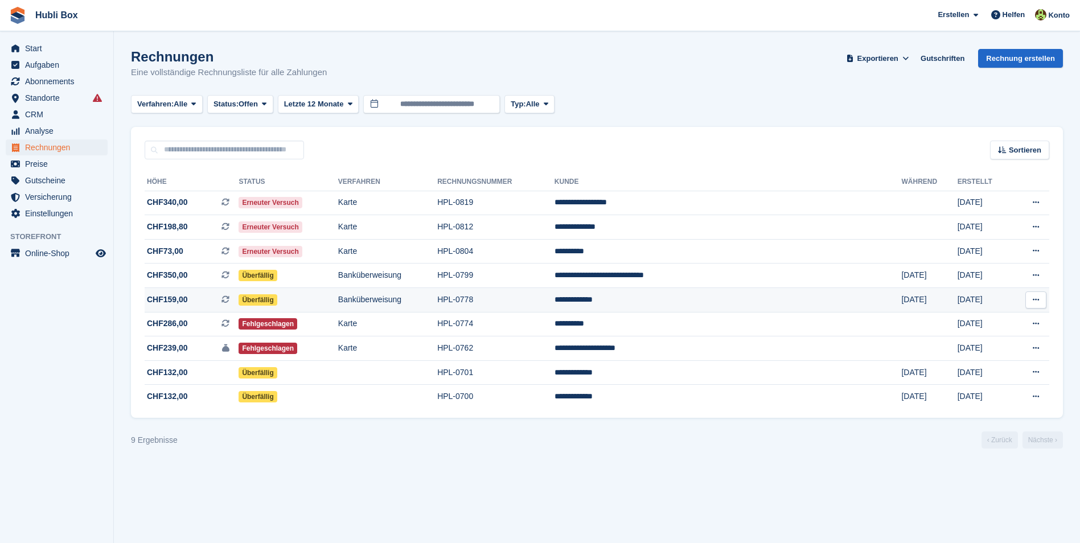
click at [437, 306] on td "Banküberweisung" at bounding box center [387, 300] width 99 height 24
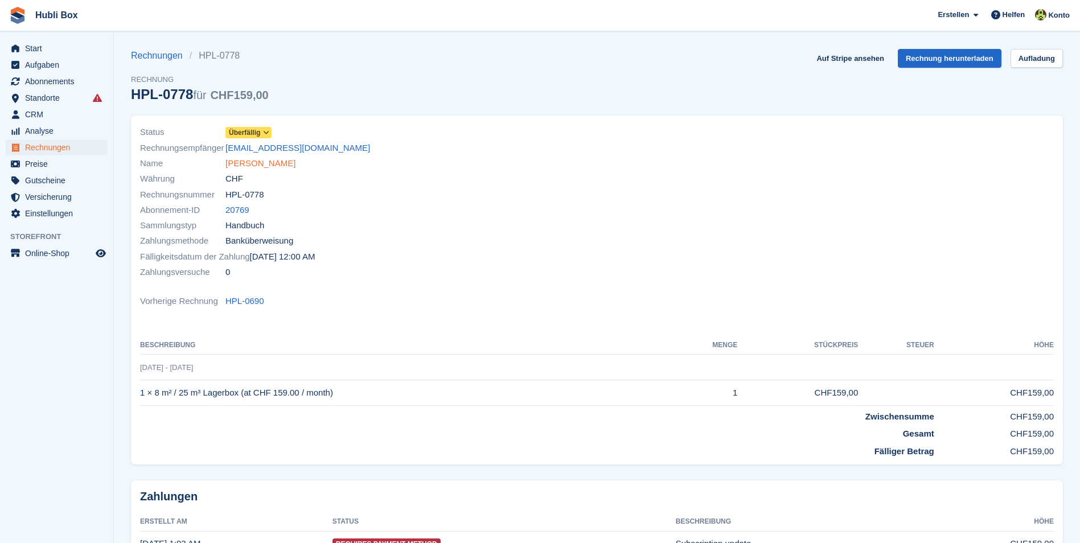
click at [240, 167] on link "Ludmila Braga" at bounding box center [260, 163] width 70 height 13
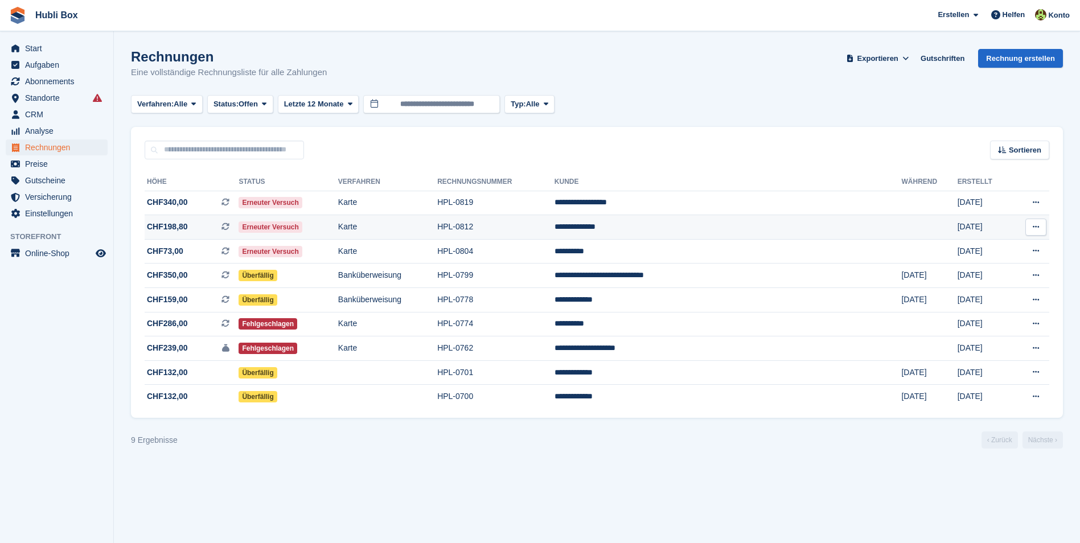
click at [199, 229] on span "CHF198,80 Dies ist eine wiederkehrende Abonnementrechnung." at bounding box center [192, 227] width 94 height 12
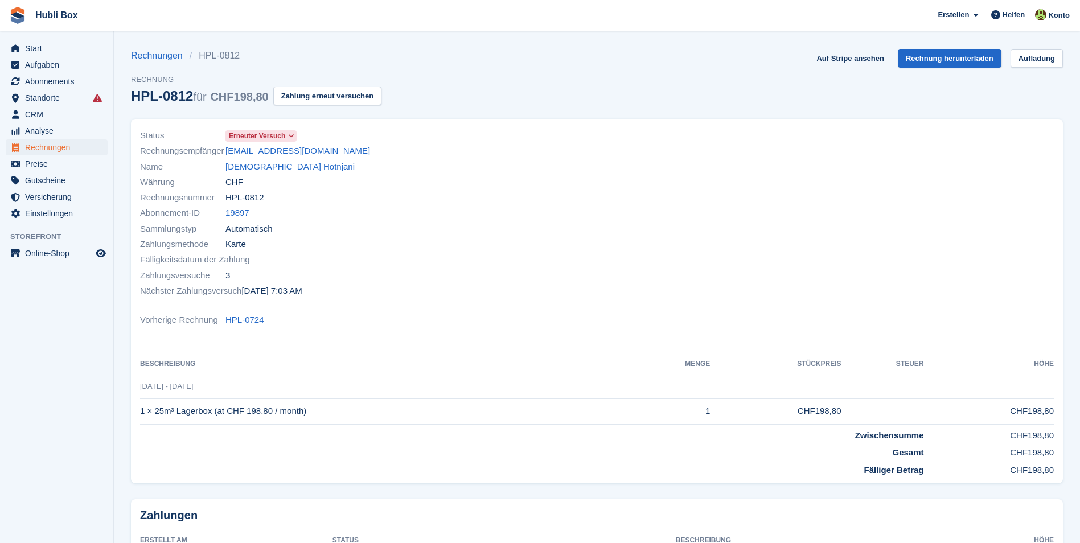
click at [256, 171] on link "[DEMOGRAPHIC_DATA] Hotnjani" at bounding box center [289, 166] width 129 height 13
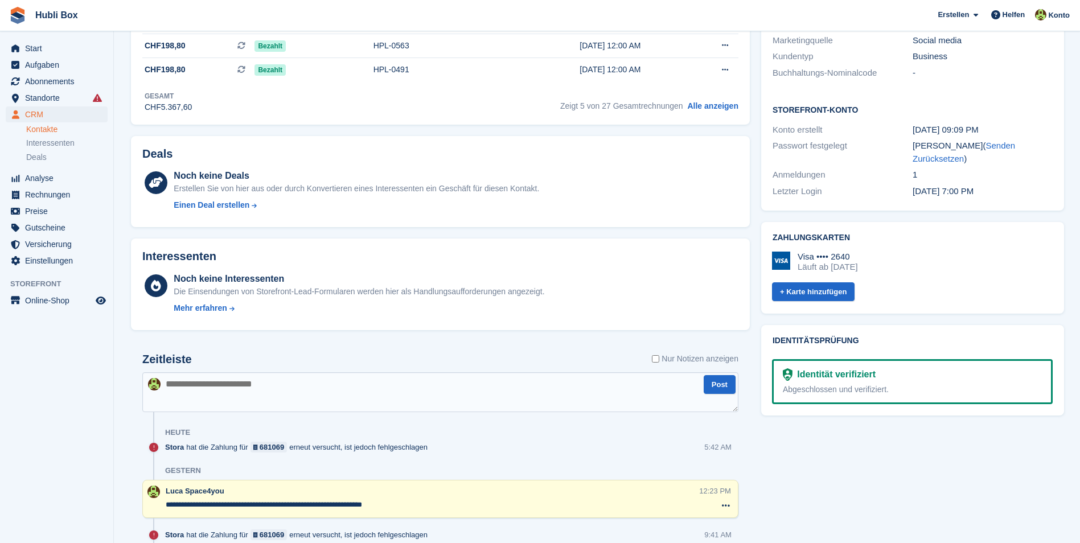
scroll to position [171, 0]
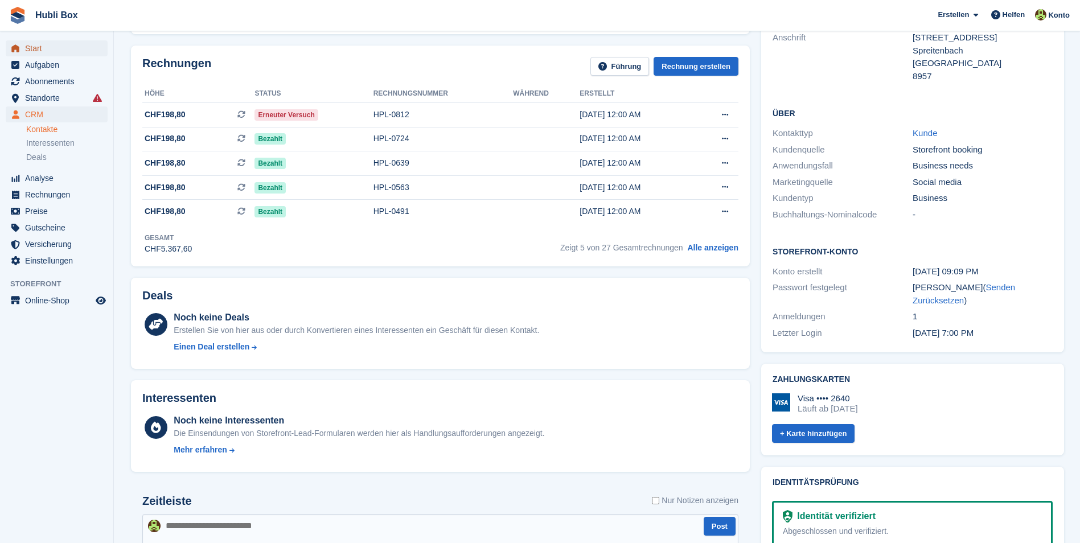
click at [51, 48] on span "Start" at bounding box center [59, 48] width 68 height 16
